Goal: Understand process/instructions

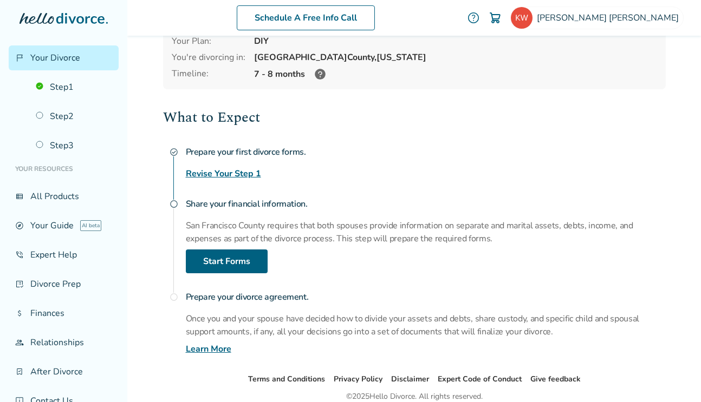
scroll to position [107, 0]
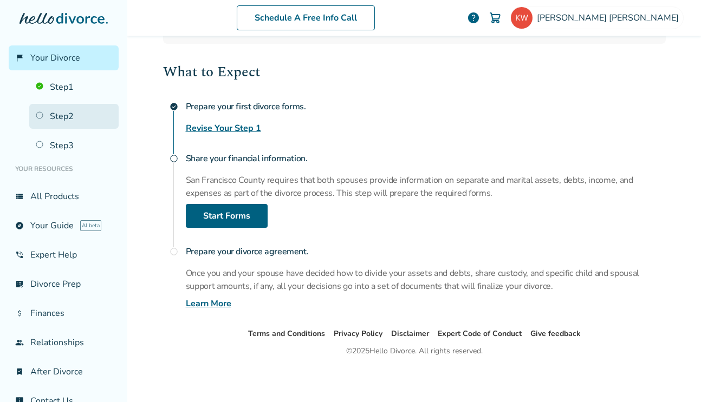
click at [58, 110] on link "Step 2" at bounding box center [73, 116] width 89 height 25
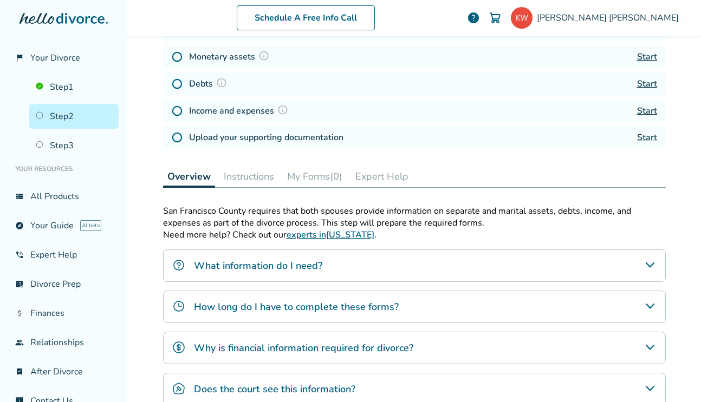
scroll to position [241, 0]
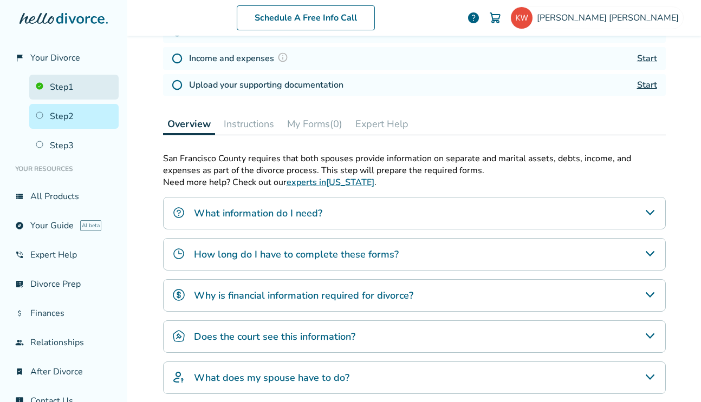
click at [84, 93] on link "Step 1" at bounding box center [73, 87] width 89 height 25
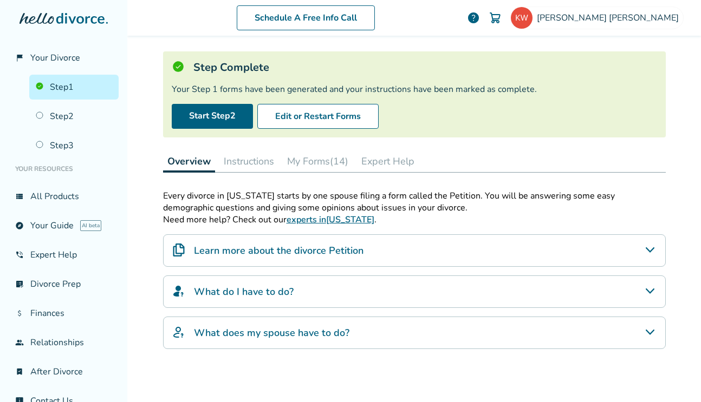
click at [258, 158] on button "Instructions" at bounding box center [248, 162] width 59 height 22
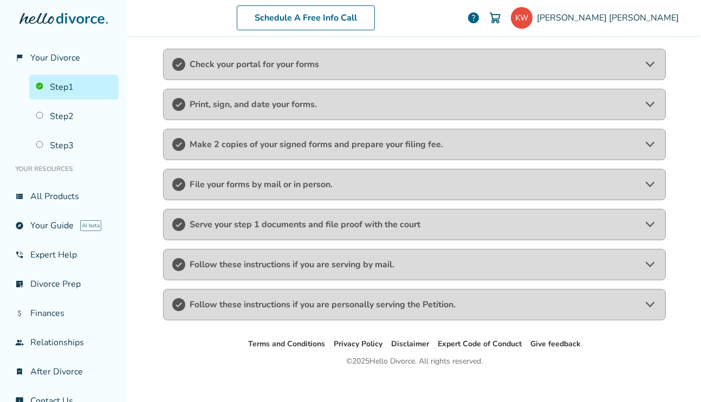
scroll to position [205, 0]
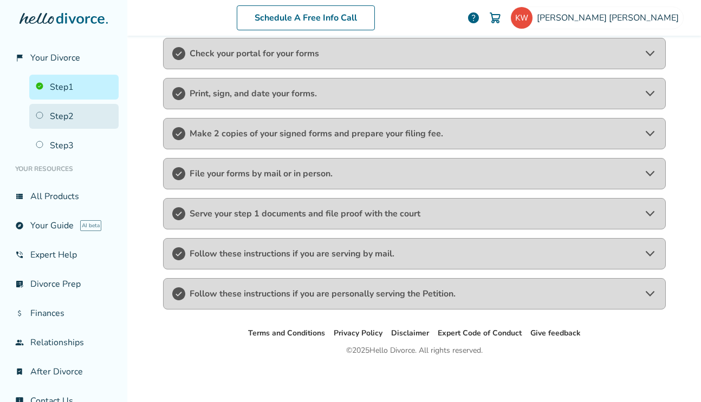
click at [69, 120] on link "Step 2" at bounding box center [73, 116] width 89 height 25
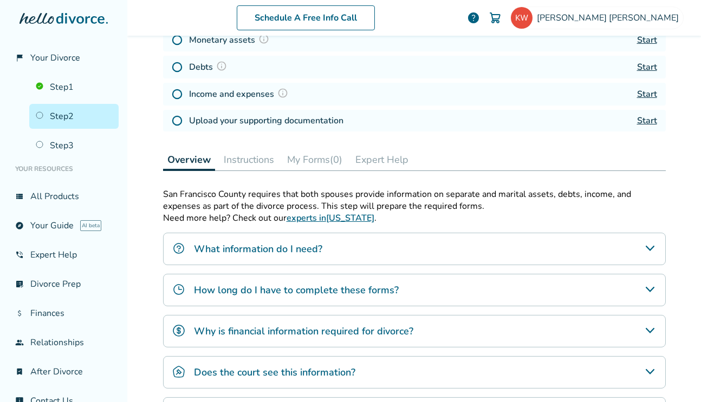
scroll to position [53, 0]
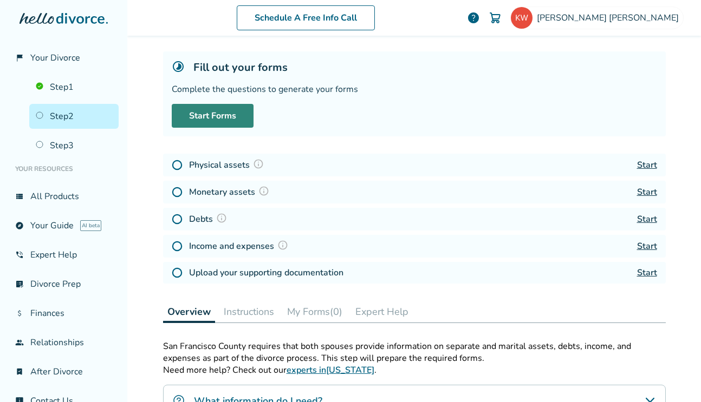
click at [218, 114] on link "Start Forms" at bounding box center [213, 116] width 82 height 24
